Goal: Task Accomplishment & Management: Complete application form

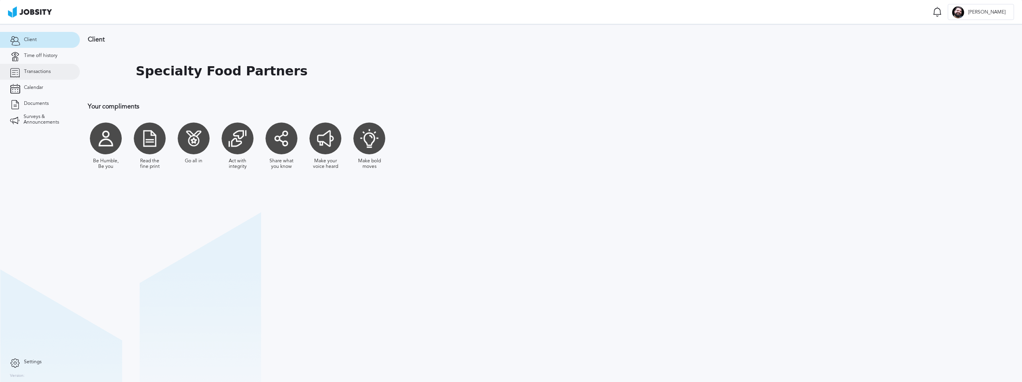
click at [35, 70] on span "Transactions" at bounding box center [37, 72] width 27 height 6
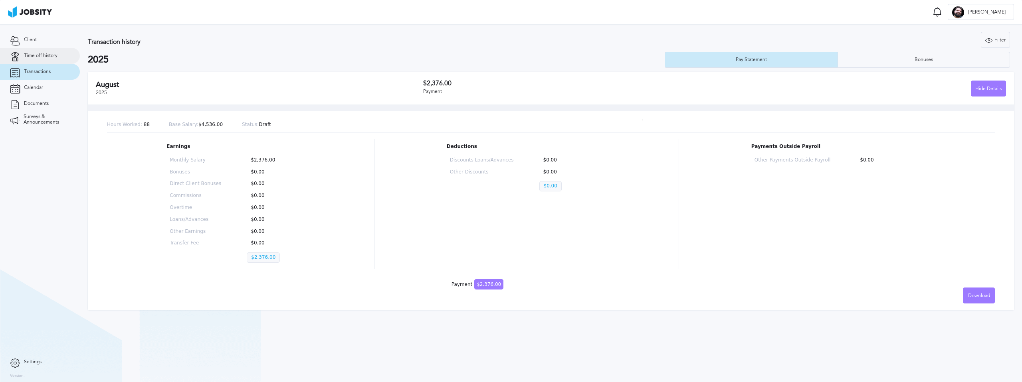
click at [48, 57] on span "Time off history" at bounding box center [41, 56] width 34 height 6
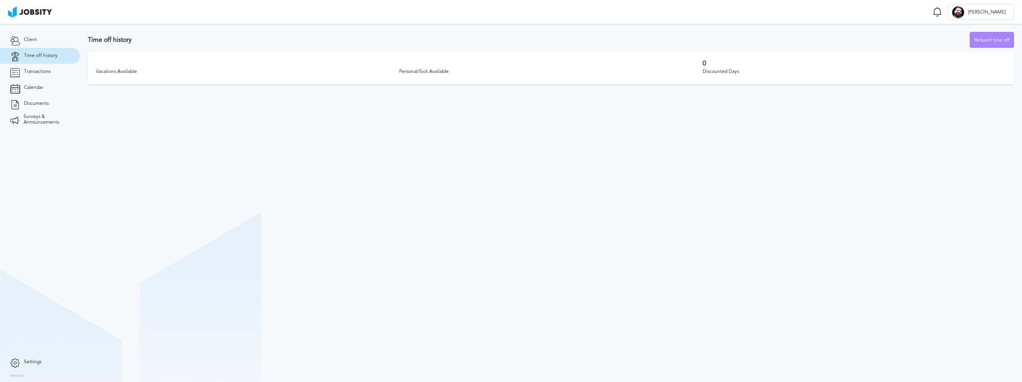
click at [1000, 40] on div "Request time off" at bounding box center [991, 40] width 43 height 16
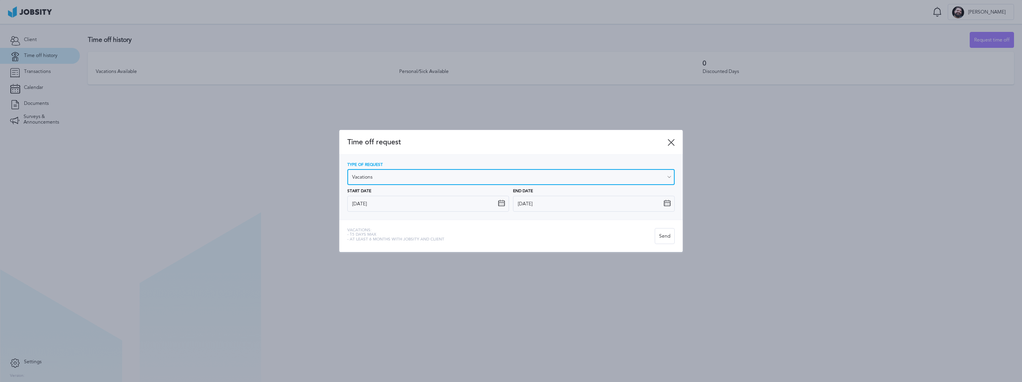
click at [561, 183] on input "Vacations" at bounding box center [510, 177] width 327 height 16
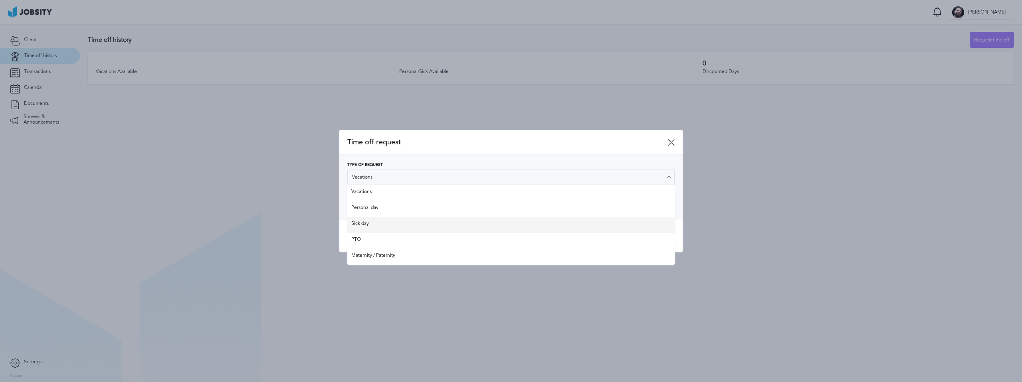
type input "Sick day"
click at [436, 227] on div "Time off request Type of Request Sick day Vacations Personal day Sick day PTO M…" at bounding box center [510, 191] width 343 height 122
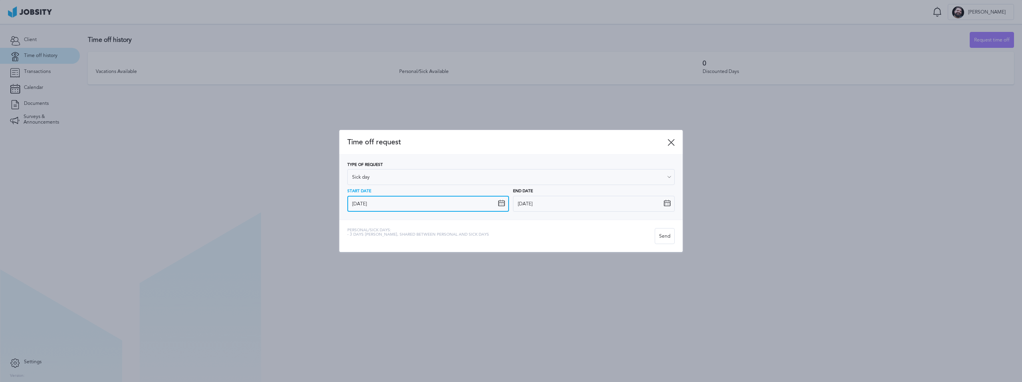
click at [508, 202] on input "[DATE]" at bounding box center [428, 204] width 162 height 16
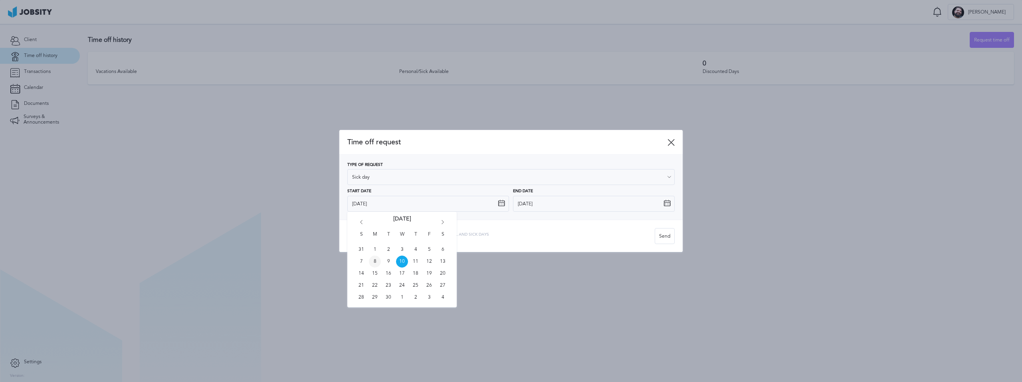
click at [373, 263] on span "8" at bounding box center [375, 262] width 12 height 12
type input "[DATE]"
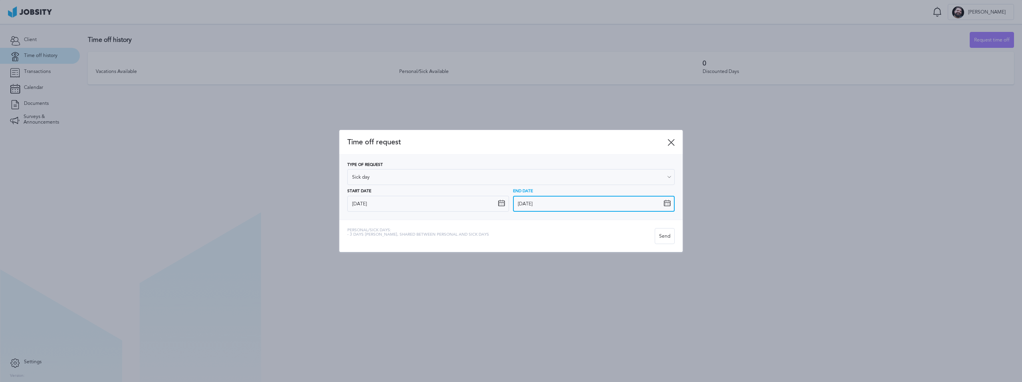
click at [671, 205] on input "[DATE]" at bounding box center [594, 204] width 162 height 16
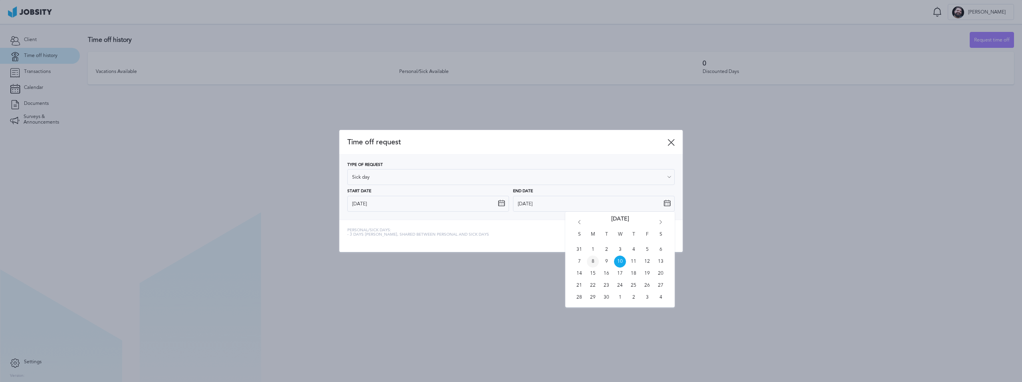
click at [595, 260] on span "8" at bounding box center [593, 262] width 12 height 12
type input "[DATE]"
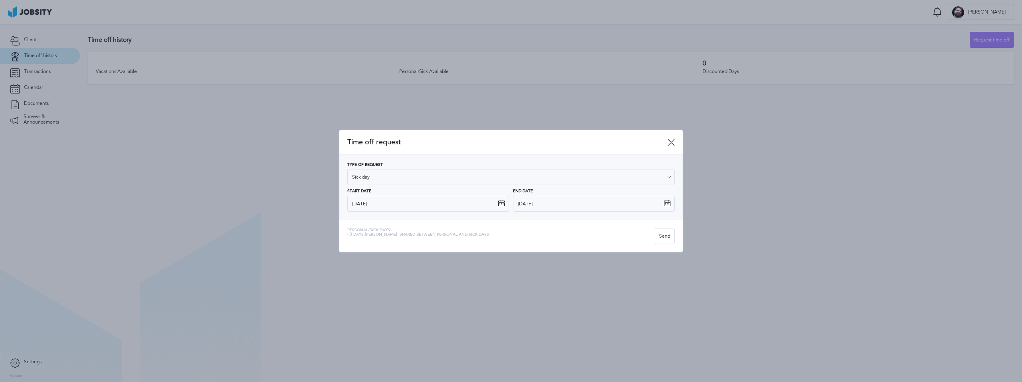
click at [610, 238] on div "Personal/Sick days: - 3 days [PERSON_NAME], shared between personal and sick da…" at bounding box center [500, 236] width 307 height 16
